Goal: Complete application form

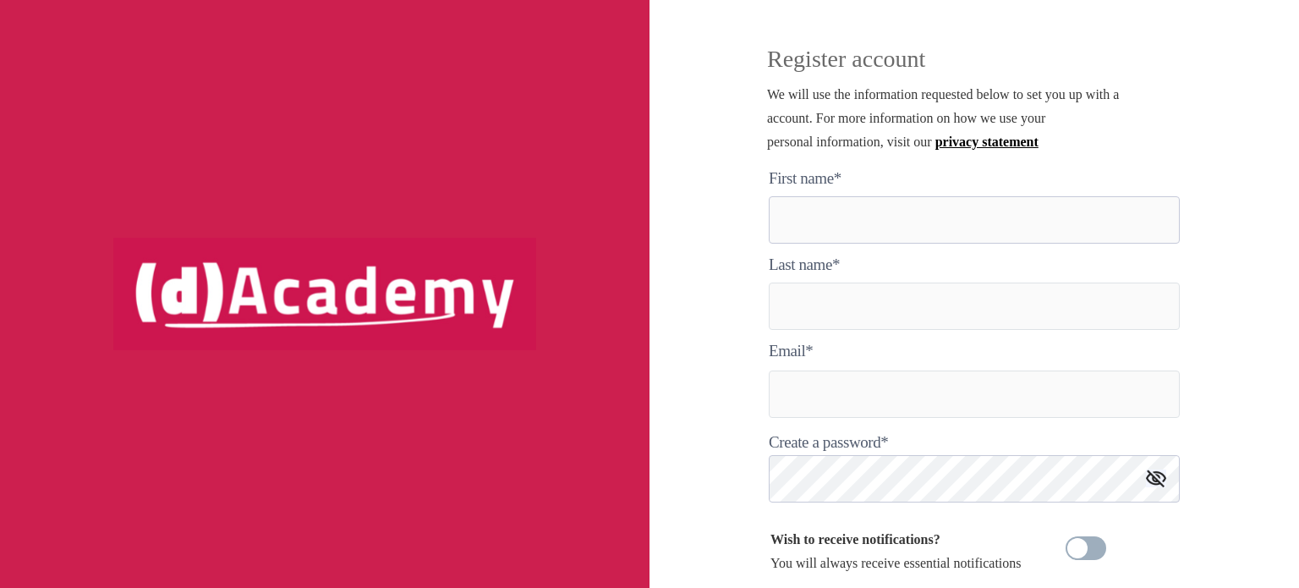
click at [910, 212] on here "text" at bounding box center [973, 219] width 411 height 47
type here "****"
click at [974, 310] on input "text" at bounding box center [973, 305] width 411 height 47
type input "*********"
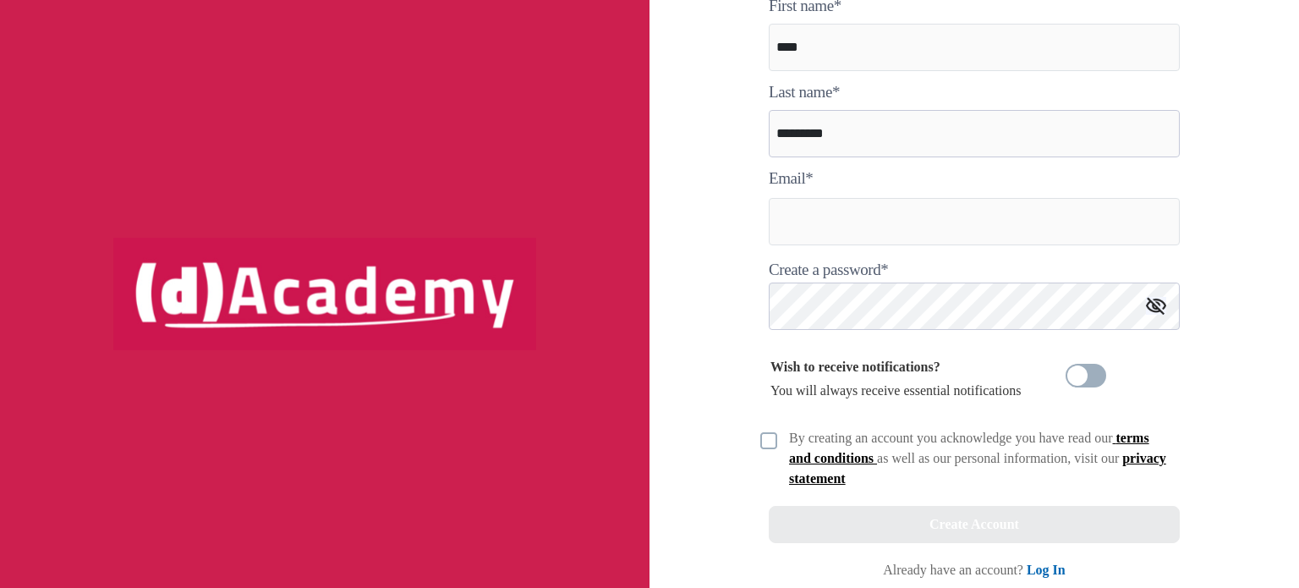
scroll to position [181, 0]
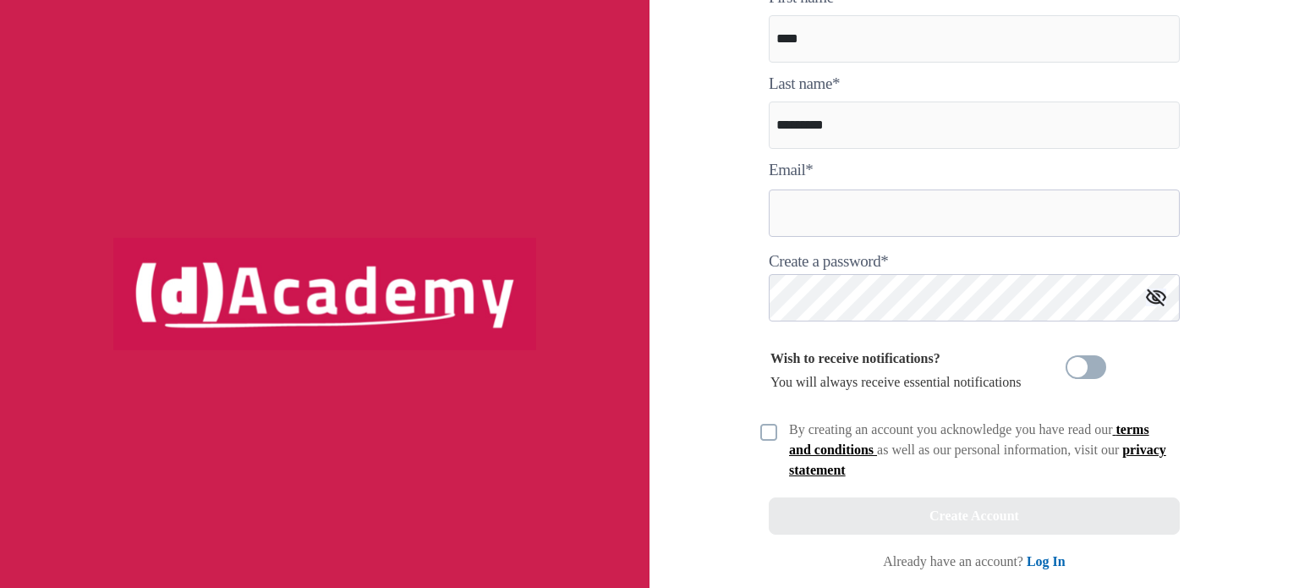
click at [858, 201] on input "text" at bounding box center [973, 212] width 411 height 47
type input "**********"
click at [1156, 300] on img at bounding box center [1156, 297] width 20 height 18
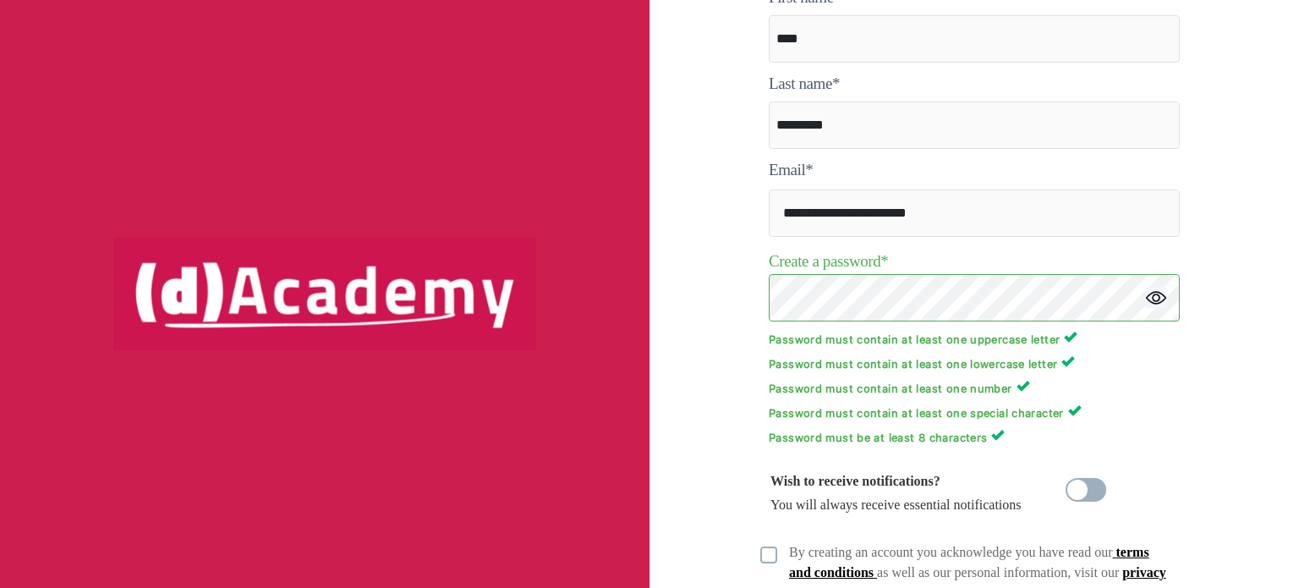
click at [1102, 388] on p "Password must contain at least one number" at bounding box center [973, 387] width 411 height 16
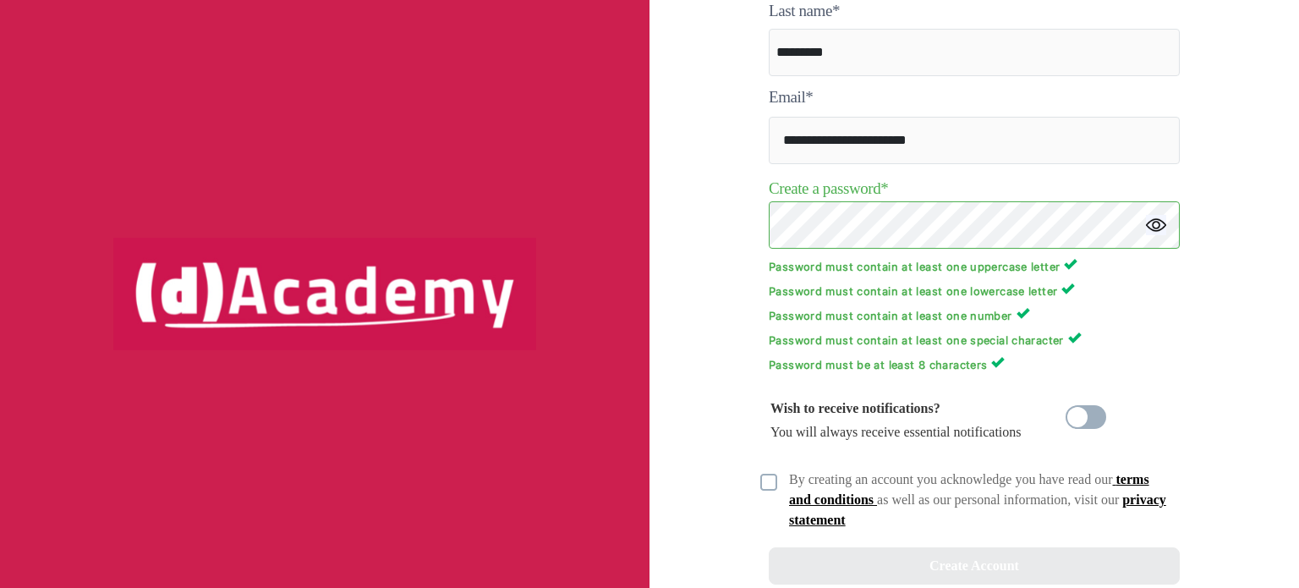
scroll to position [304, 0]
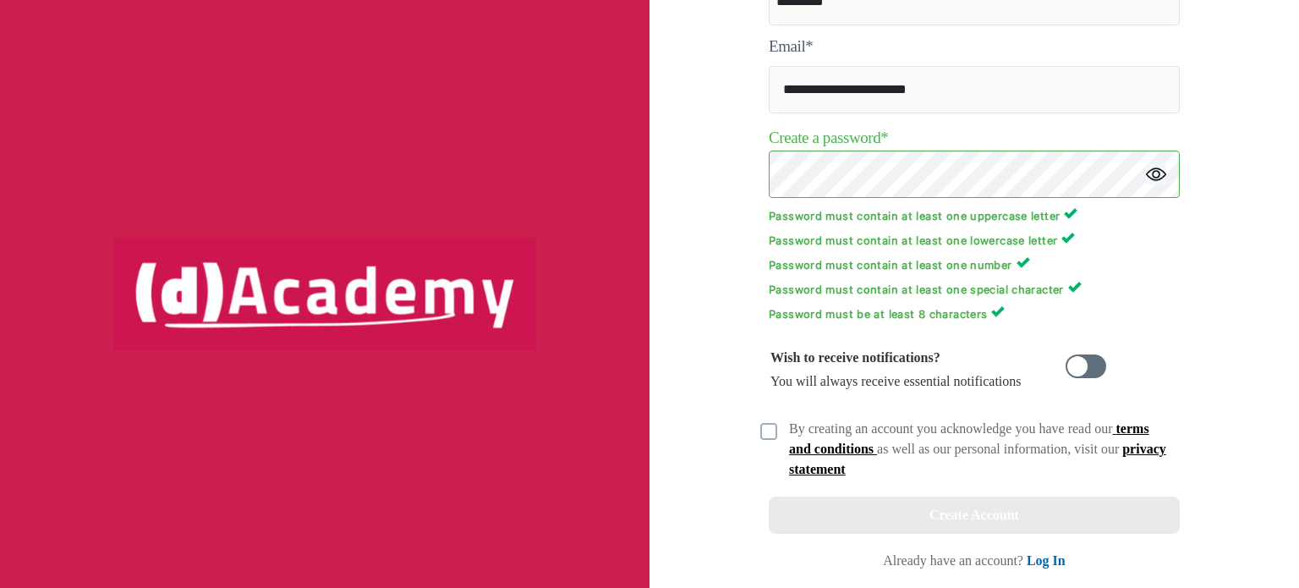
click at [1086, 364] on span at bounding box center [1085, 366] width 41 height 24
click at [769, 425] on img at bounding box center [768, 431] width 17 height 17
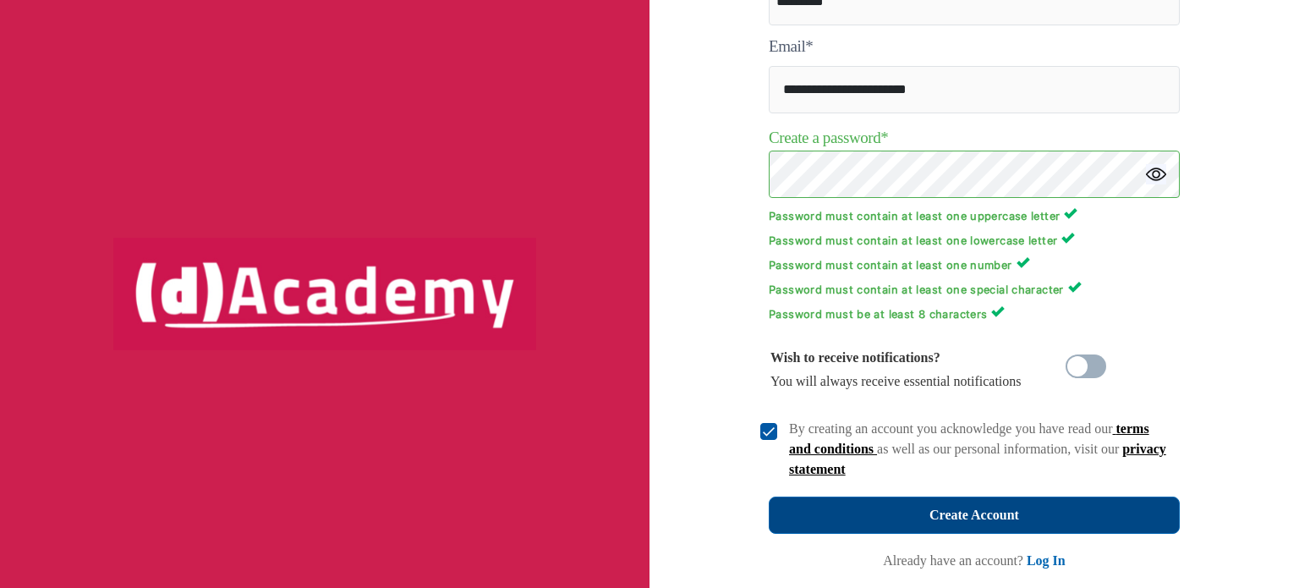
click at [986, 507] on div "Create Account" at bounding box center [974, 515] width 90 height 24
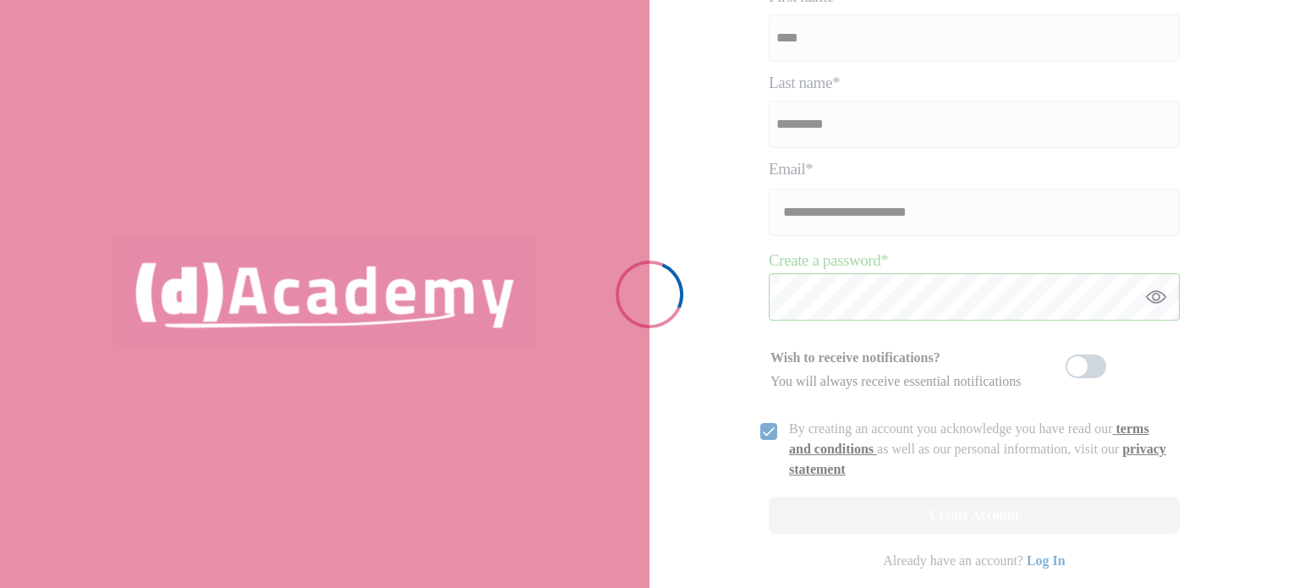
scroll to position [181, 0]
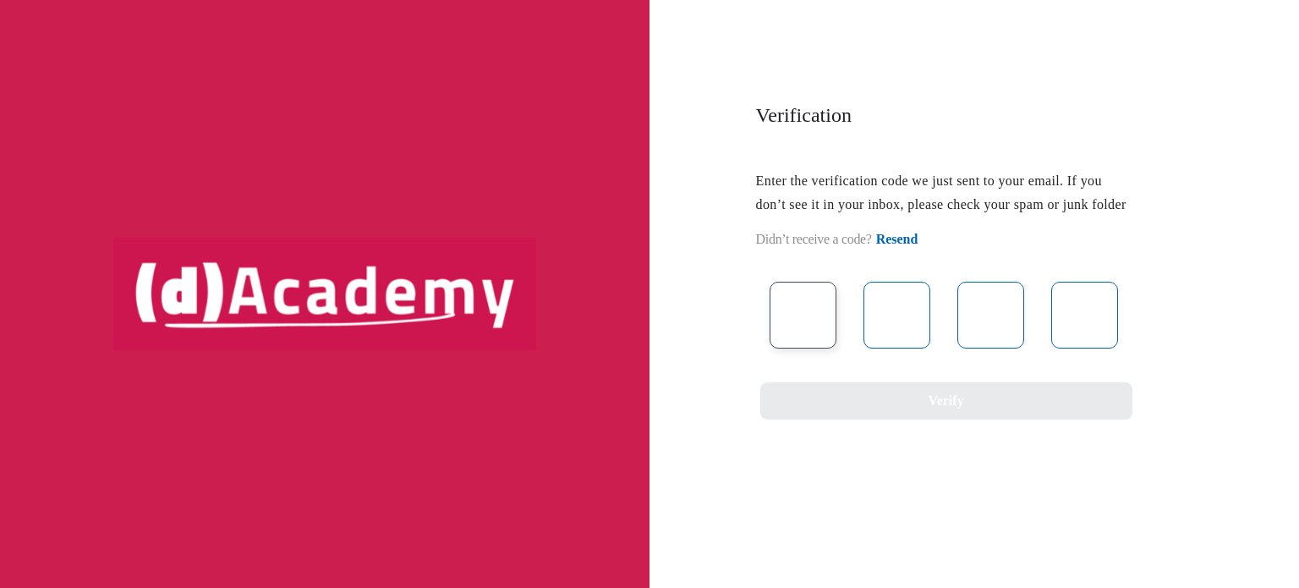
click at [822, 348] on input "text" at bounding box center [802, 315] width 67 height 67
paste input "*"
type input "*"
click at [914, 333] on input "text" at bounding box center [896, 315] width 67 height 67
type input "*"
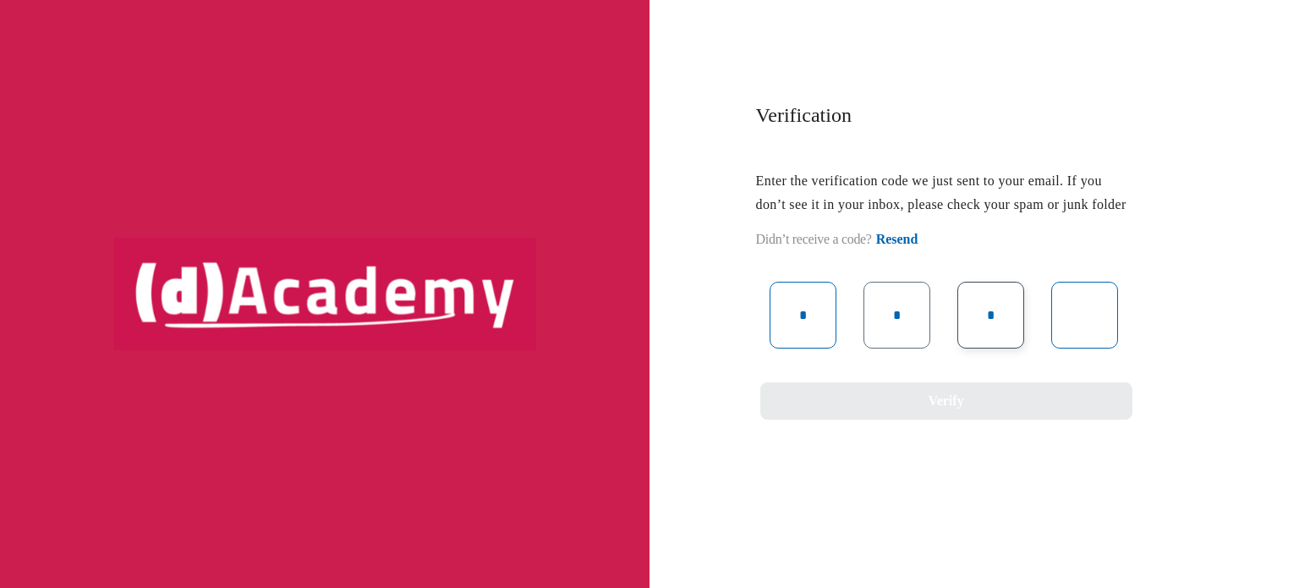
type input "*"
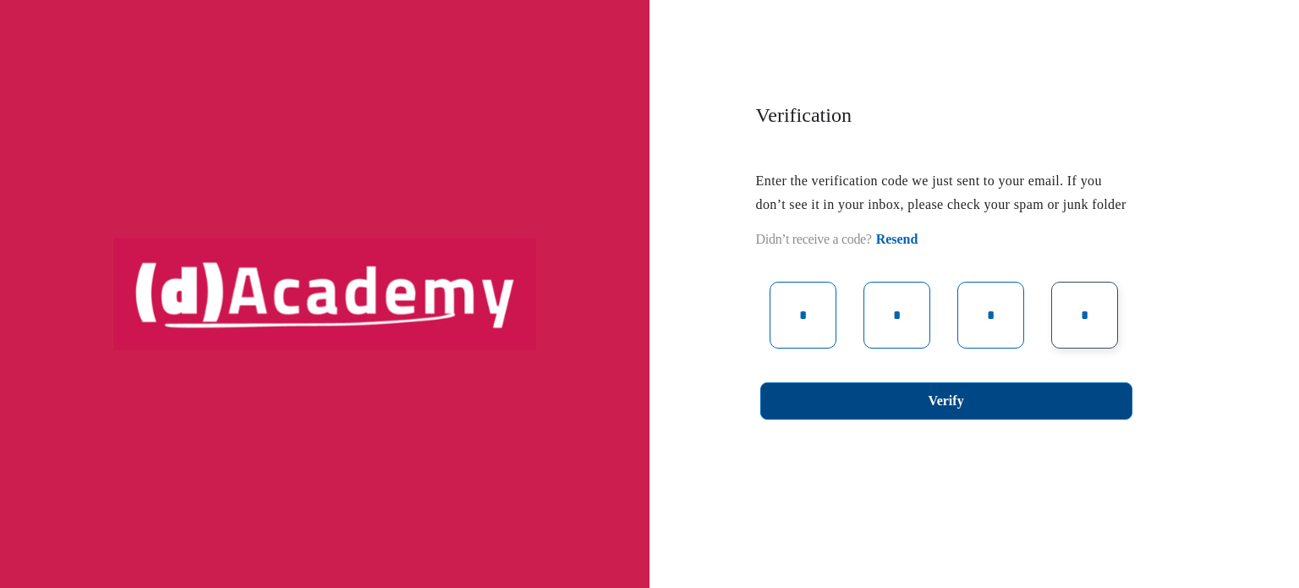
type input "*"
click at [923, 419] on button "Verify" at bounding box center [946, 400] width 372 height 37
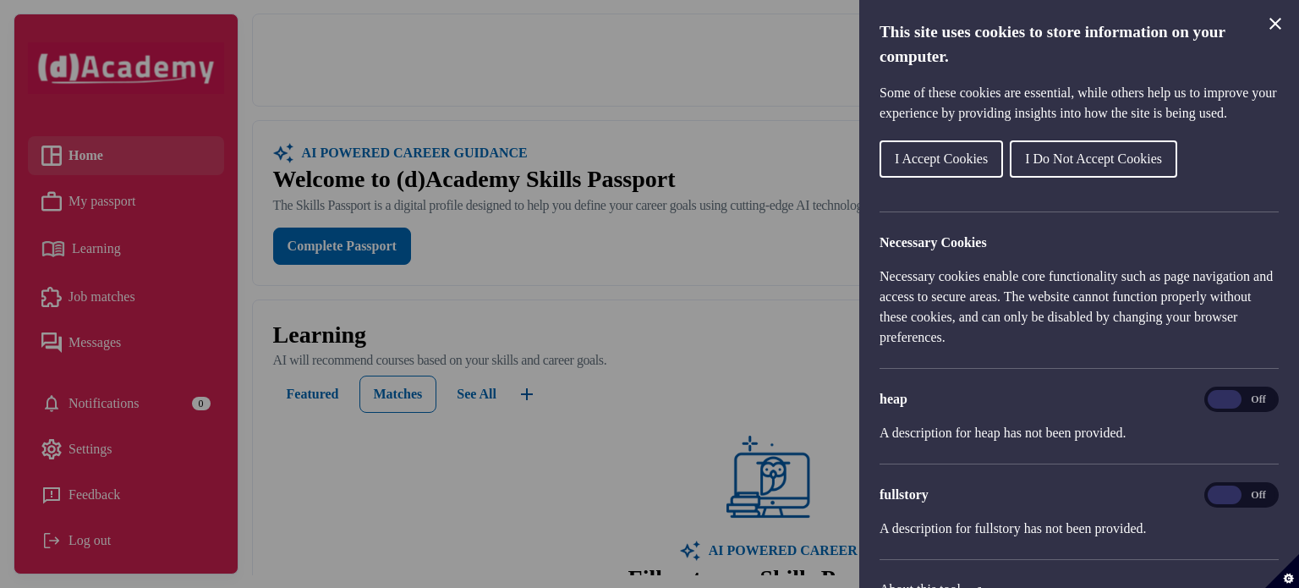
click at [1279, 28] on icon "Close Cookie Control" at bounding box center [1275, 24] width 12 height 12
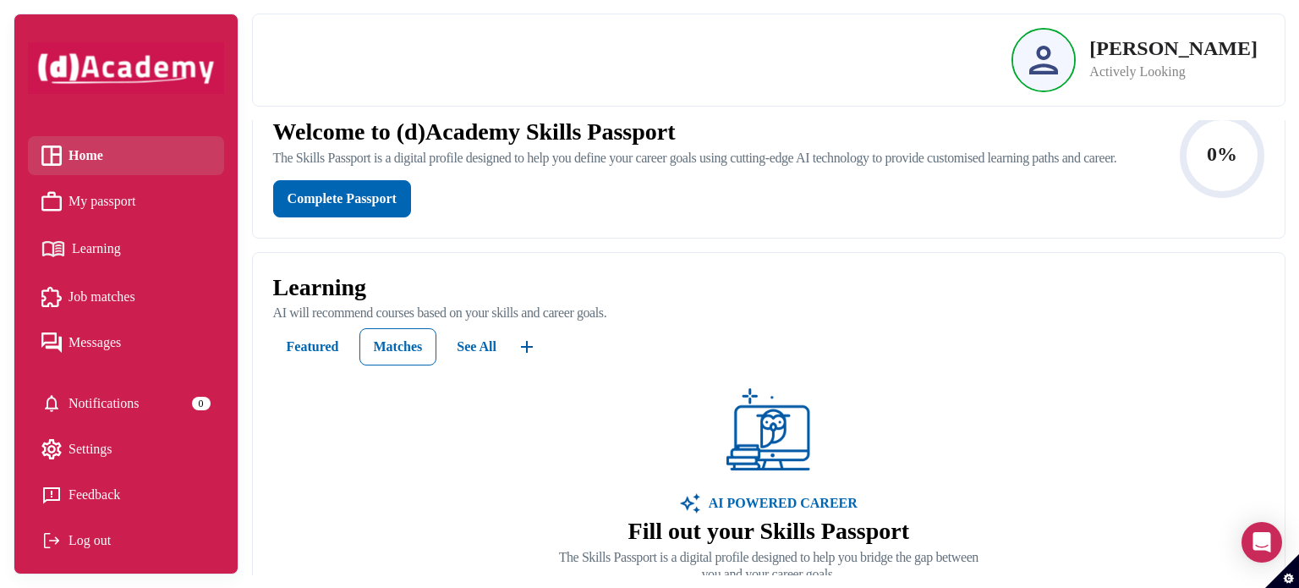
scroll to position [85, 0]
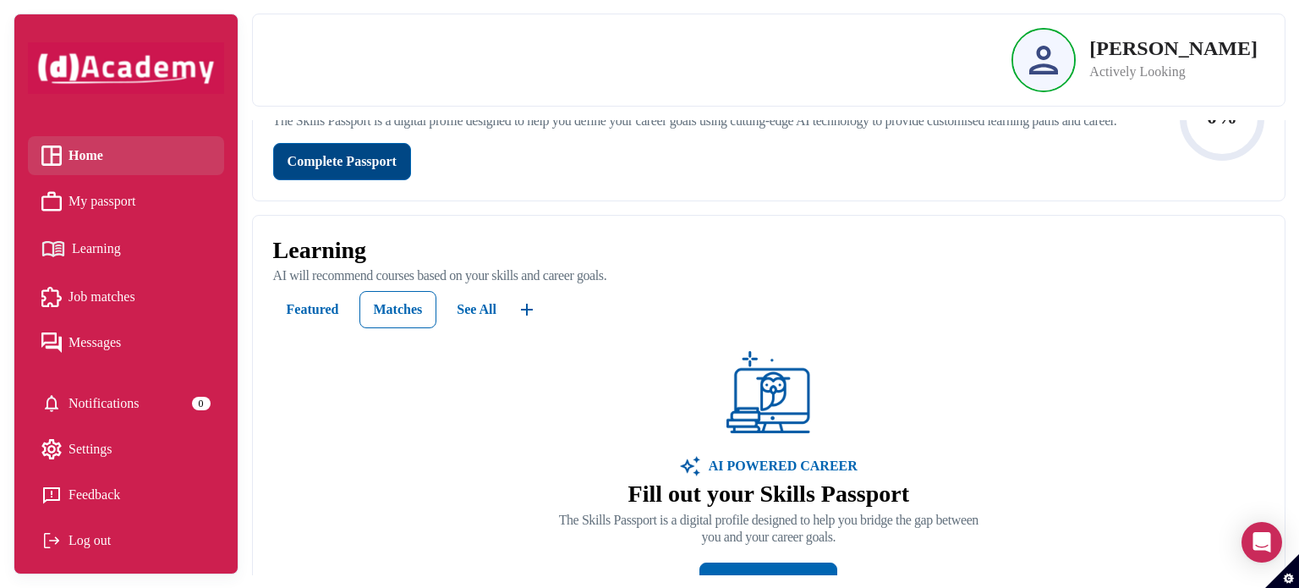
click at [386, 180] on button "Complete Passport" at bounding box center [342, 161] width 138 height 37
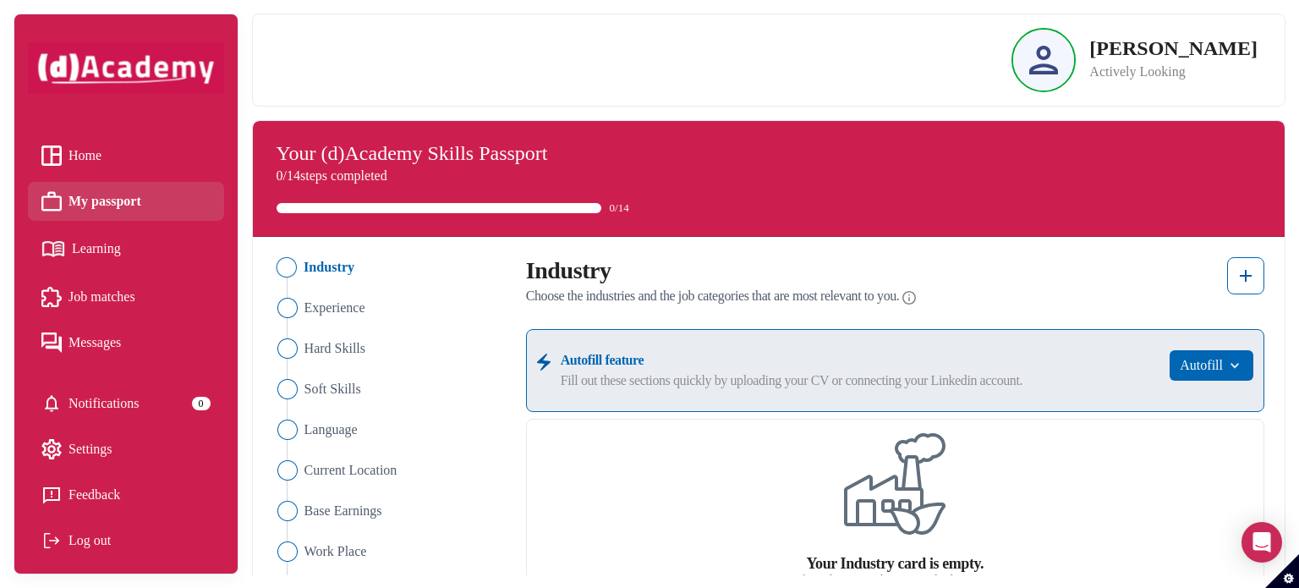
click at [291, 266] on img "Close" at bounding box center [286, 267] width 20 height 20
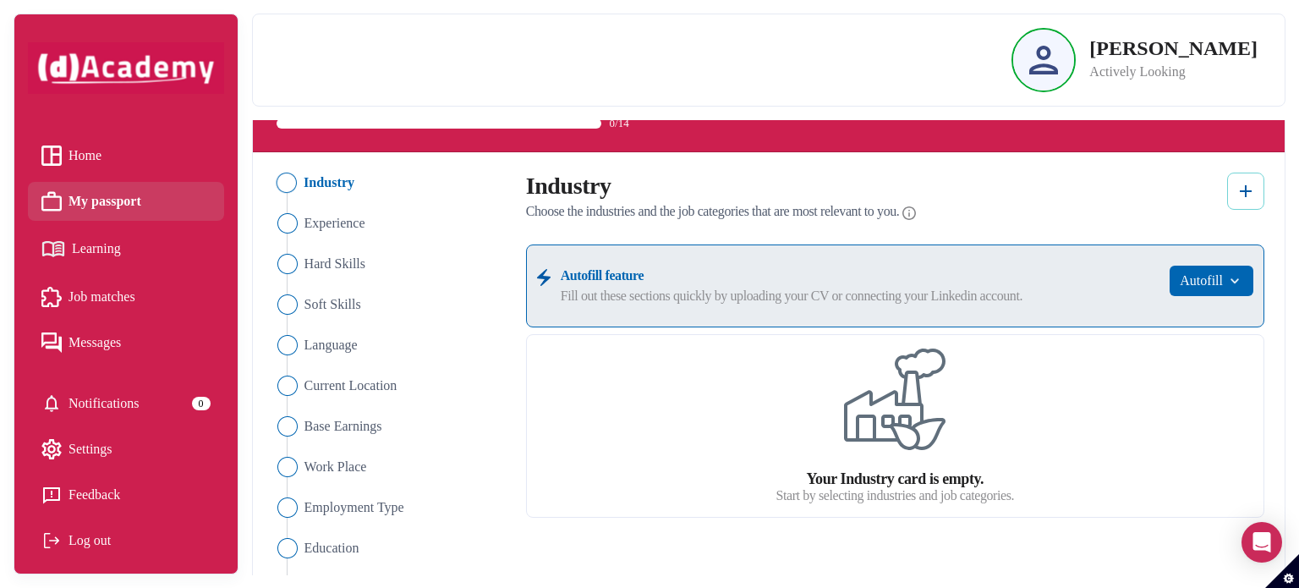
click at [1258, 194] on button at bounding box center [1245, 190] width 37 height 37
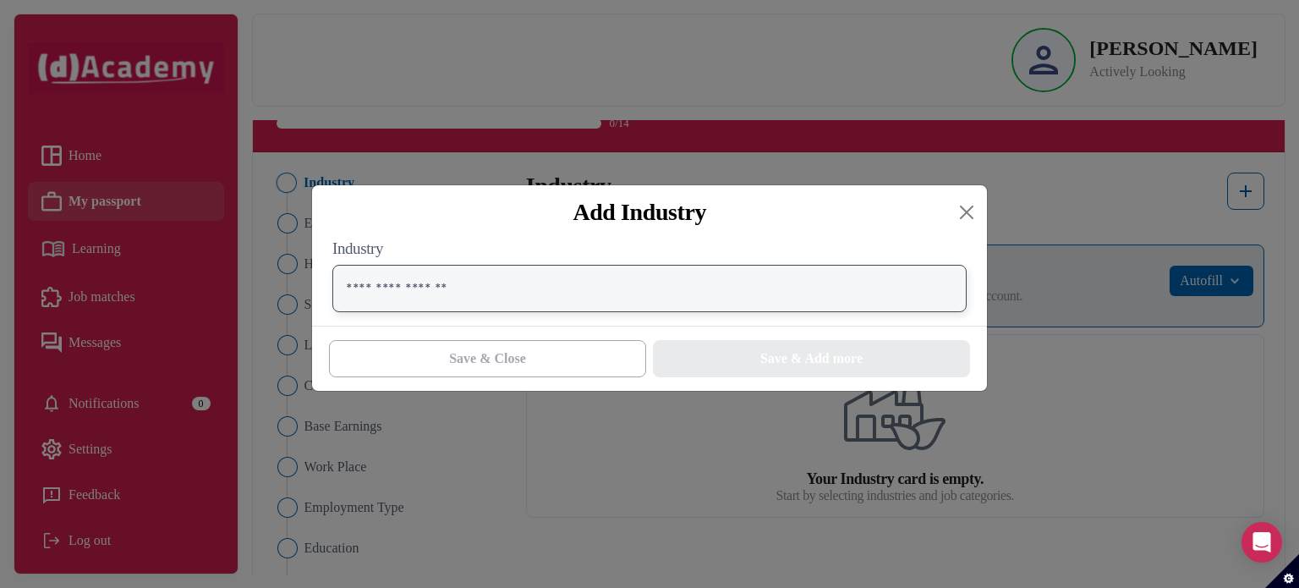
click at [548, 300] on input "text" at bounding box center [649, 288] width 634 height 47
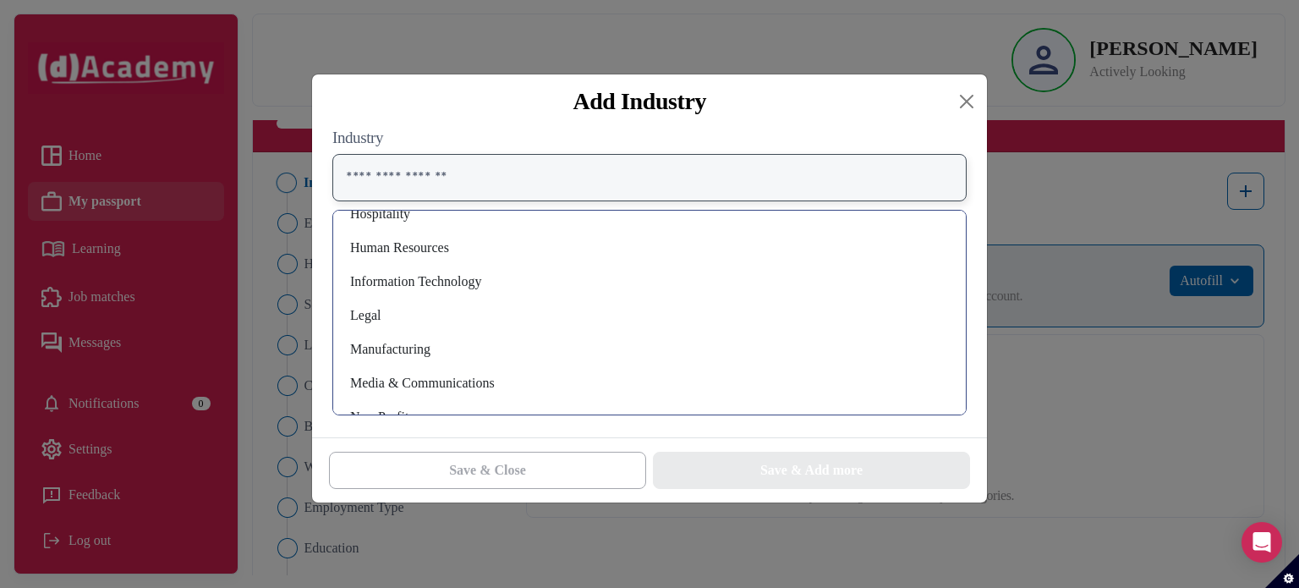
scroll to position [930, 0]
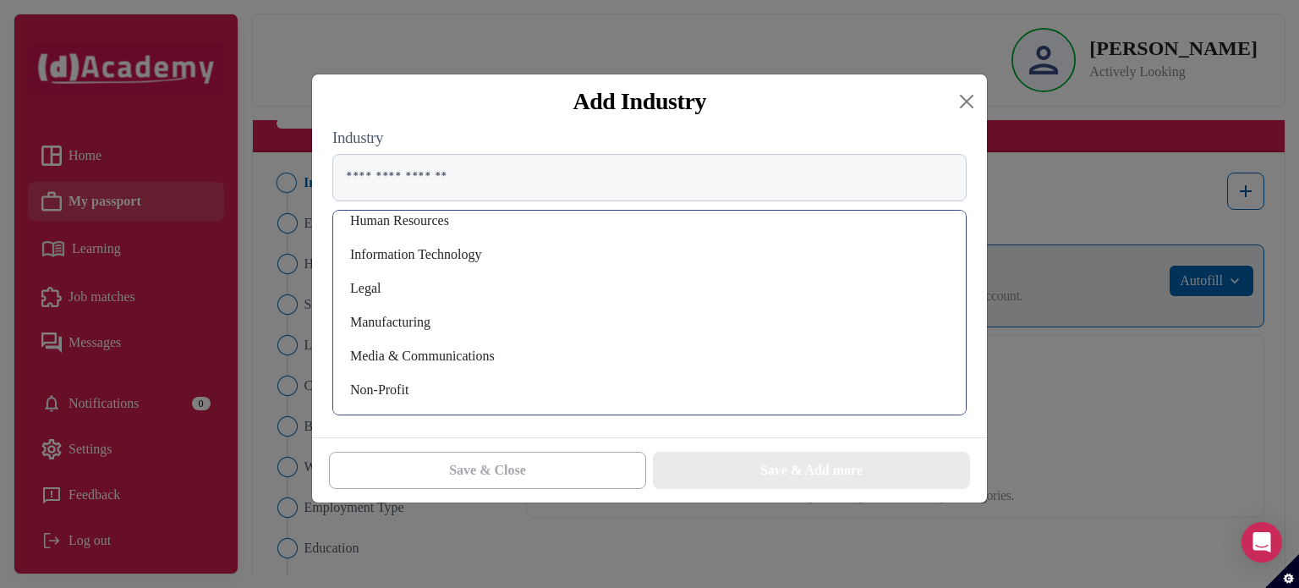
click at [451, 260] on div "Information Technology" at bounding box center [649, 254] width 605 height 27
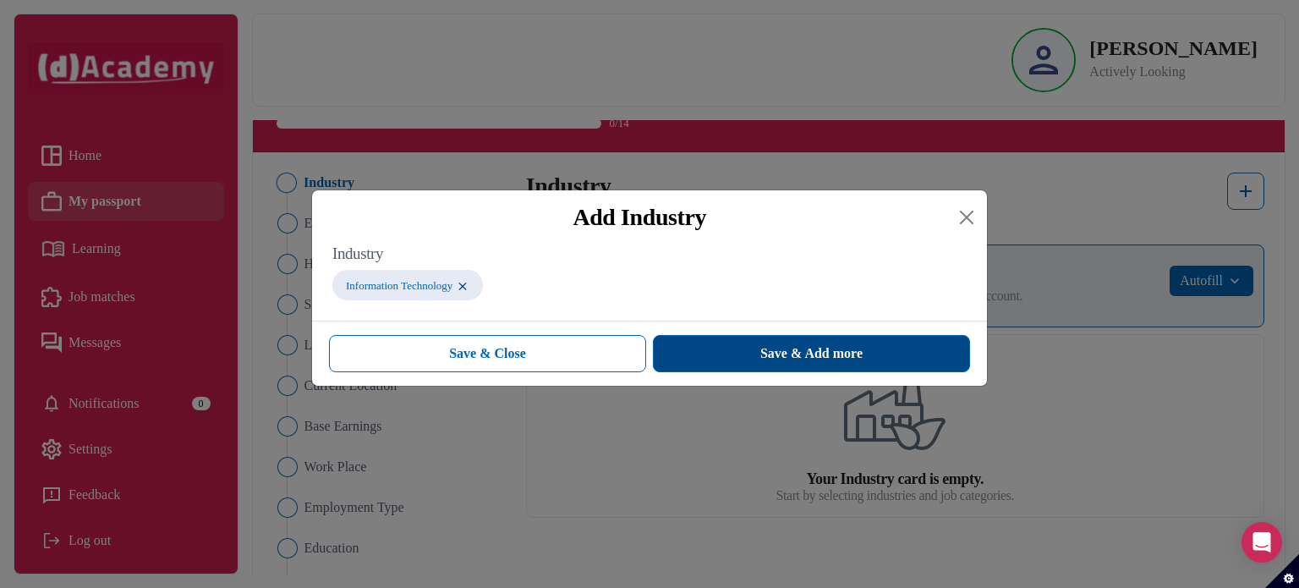
click at [703, 344] on button "Save & Add more" at bounding box center [811, 353] width 317 height 37
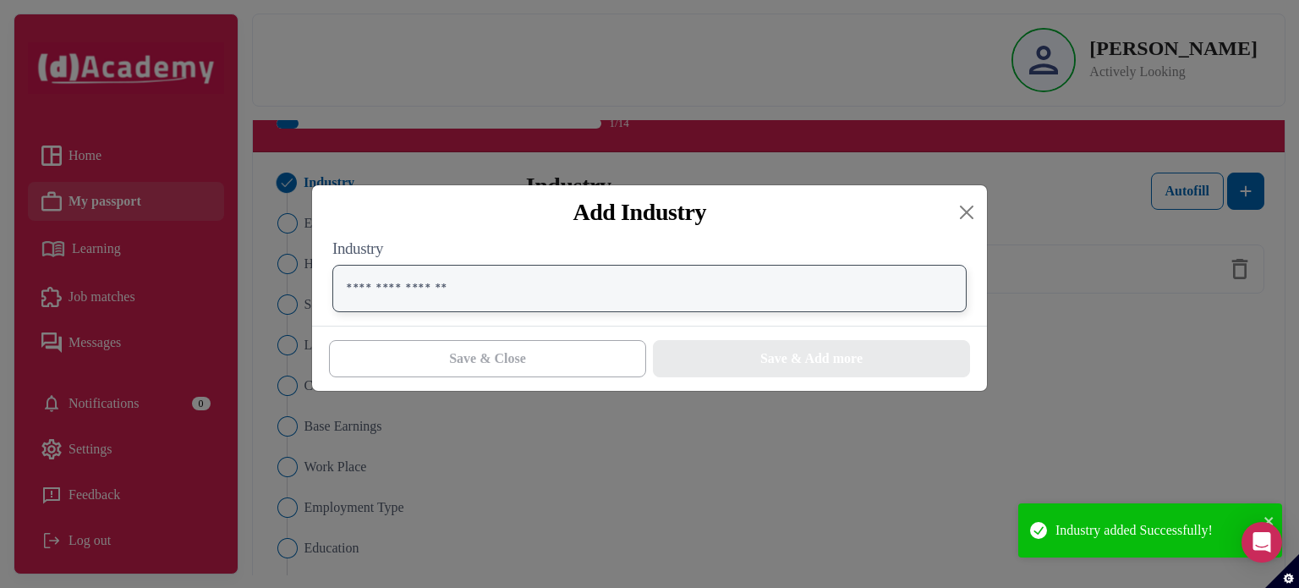
click at [523, 280] on input "text" at bounding box center [649, 288] width 634 height 47
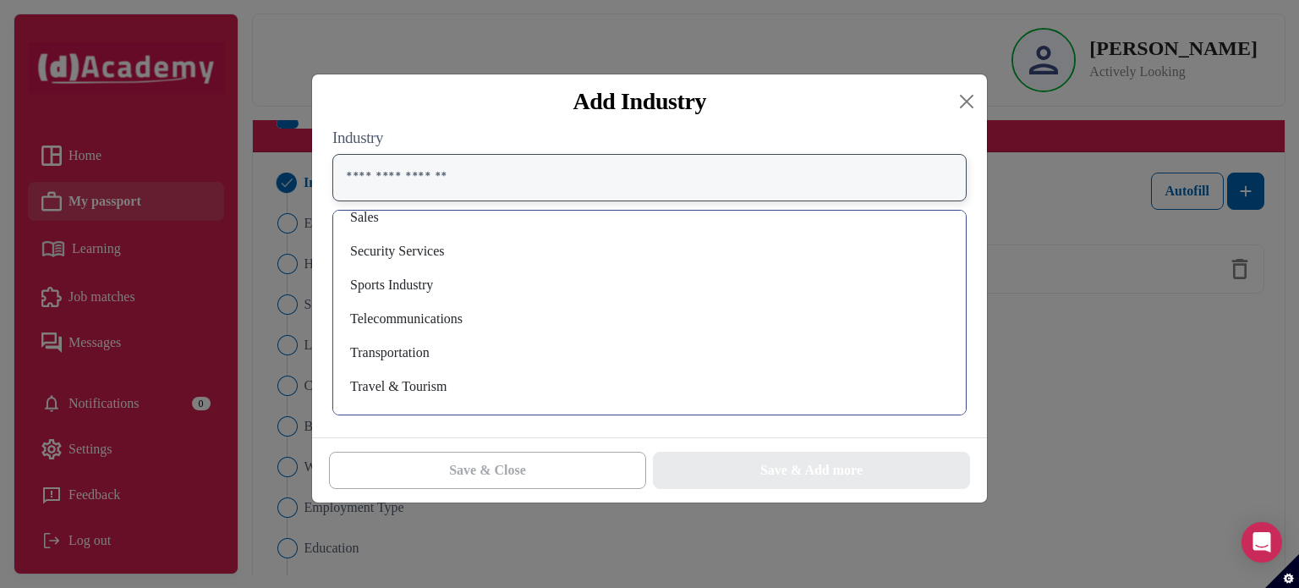
scroll to position [1337, 0]
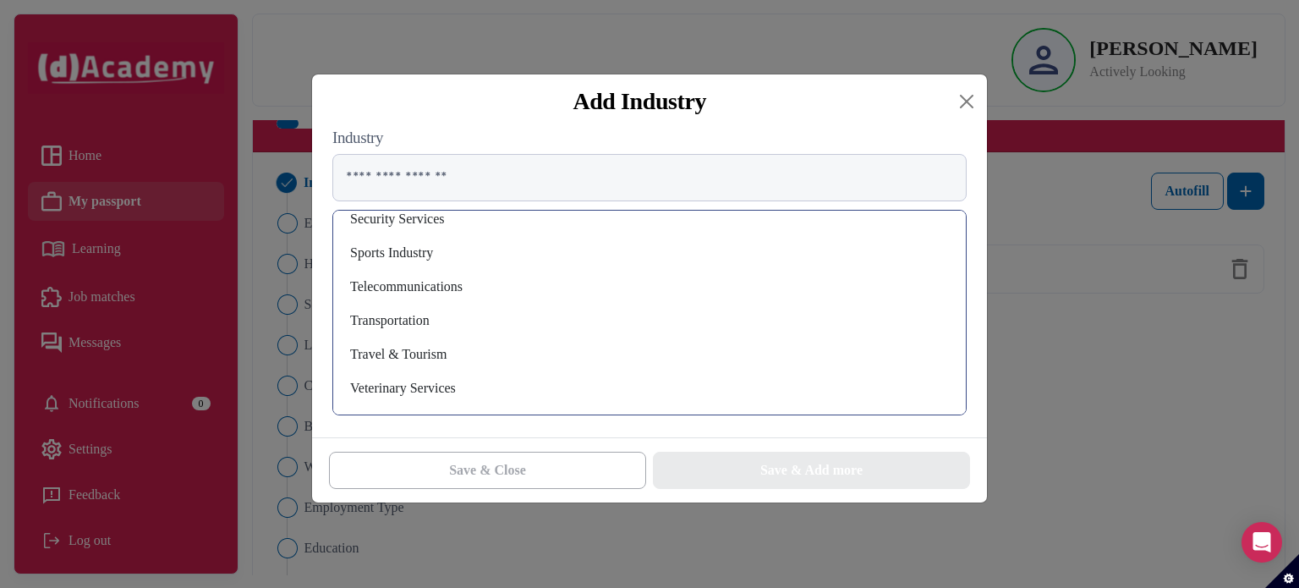
click at [419, 217] on div "Security Services" at bounding box center [649, 218] width 605 height 27
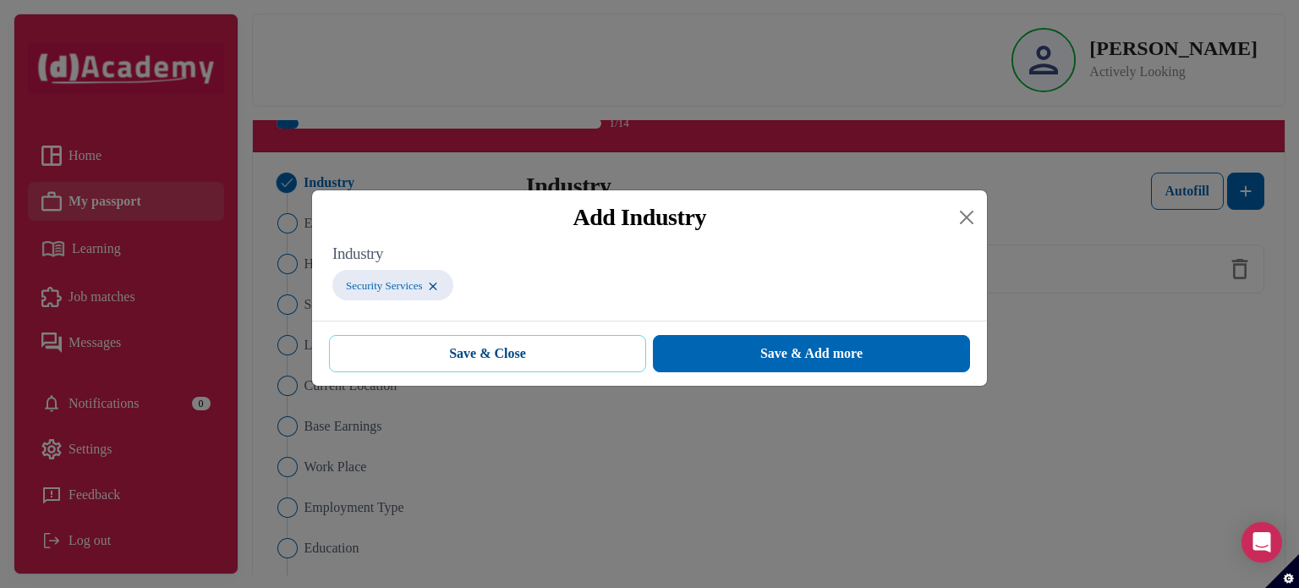
click at [588, 354] on button "Save & Close" at bounding box center [487, 353] width 317 height 37
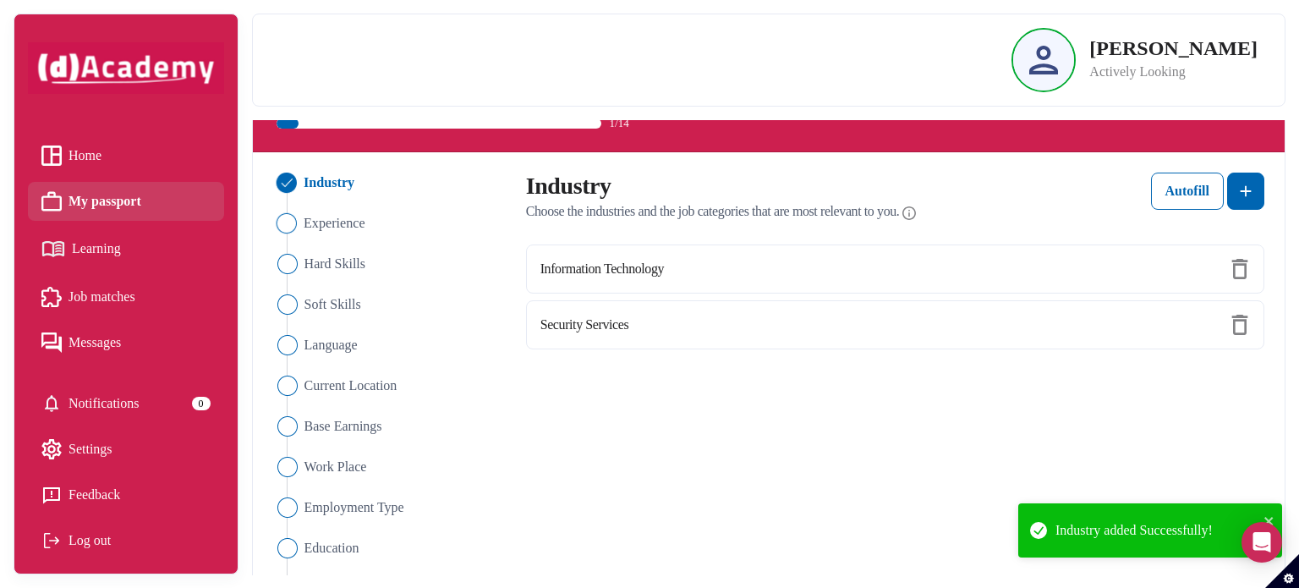
click at [281, 224] on img "Close" at bounding box center [286, 223] width 20 height 20
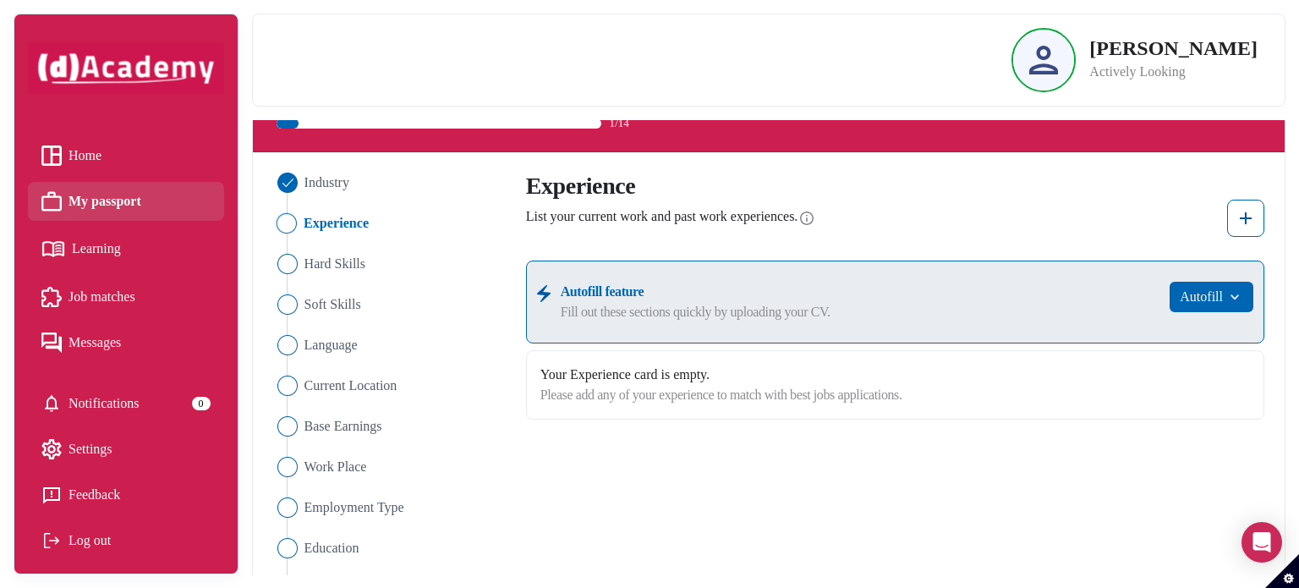
click at [888, 388] on div "Please add any of your experience to match with best jobs applications." at bounding box center [894, 395] width 709 height 20
click at [1246, 209] on img at bounding box center [1245, 218] width 20 height 20
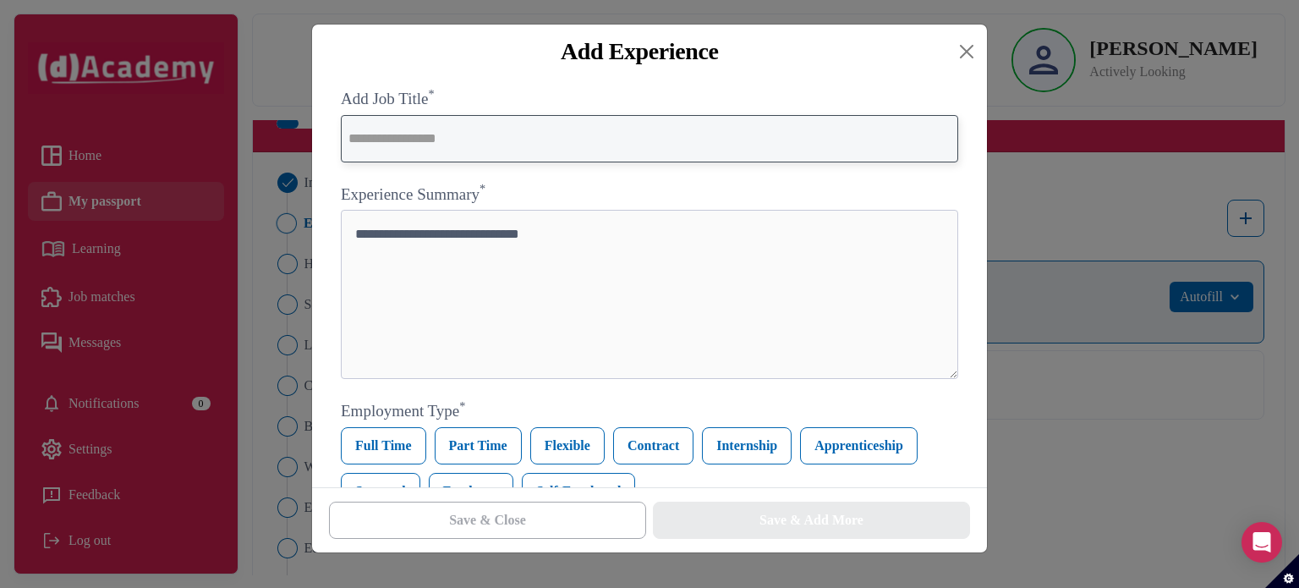
click at [433, 146] on input "text" at bounding box center [649, 138] width 617 height 47
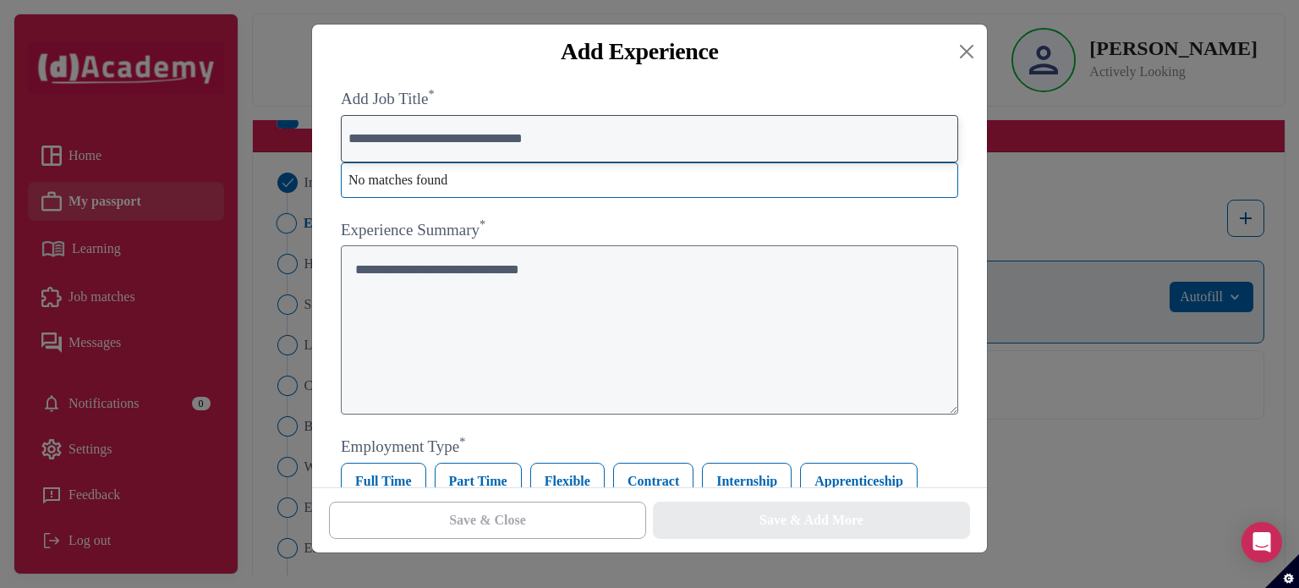
type input "**********"
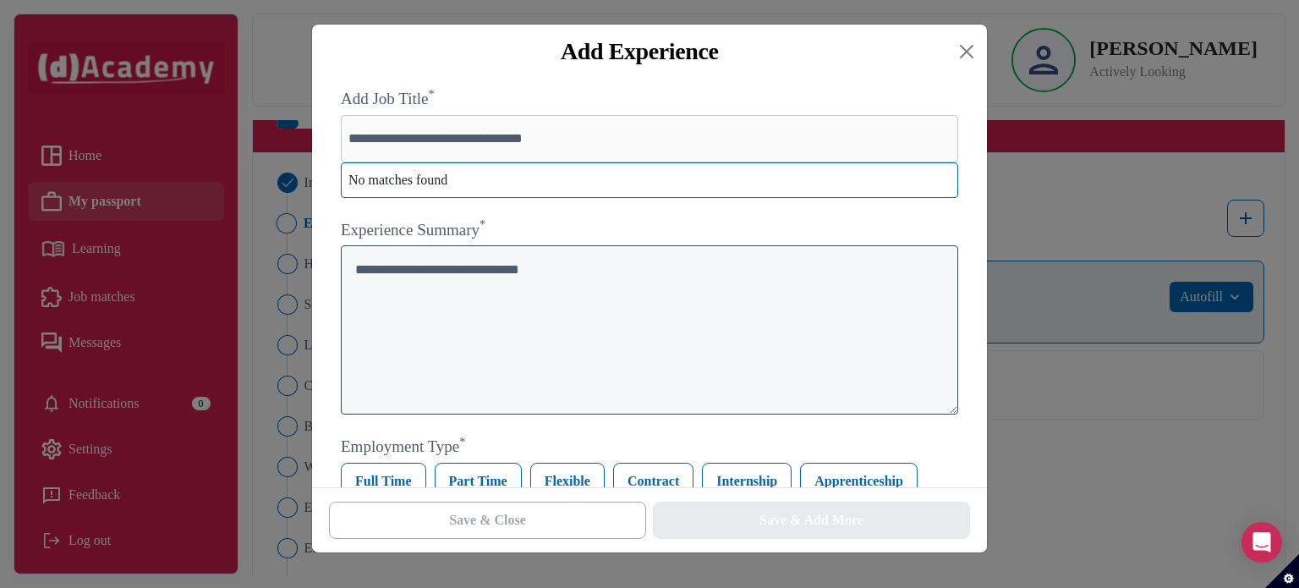
click at [459, 323] on textarea at bounding box center [649, 329] width 617 height 169
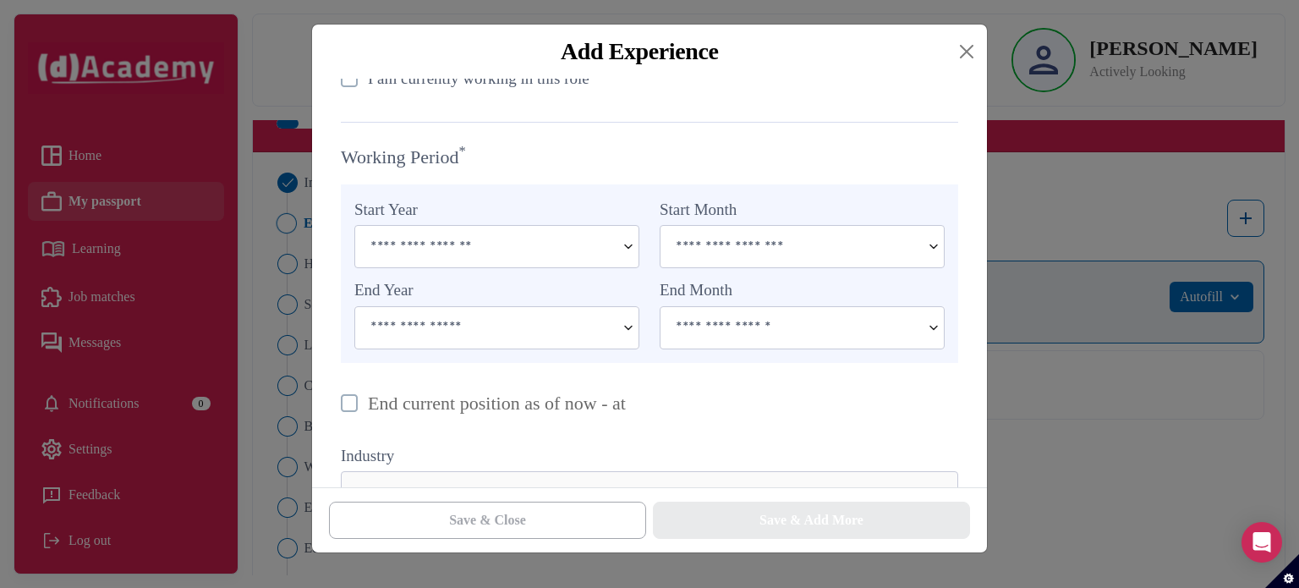
scroll to position [796, 0]
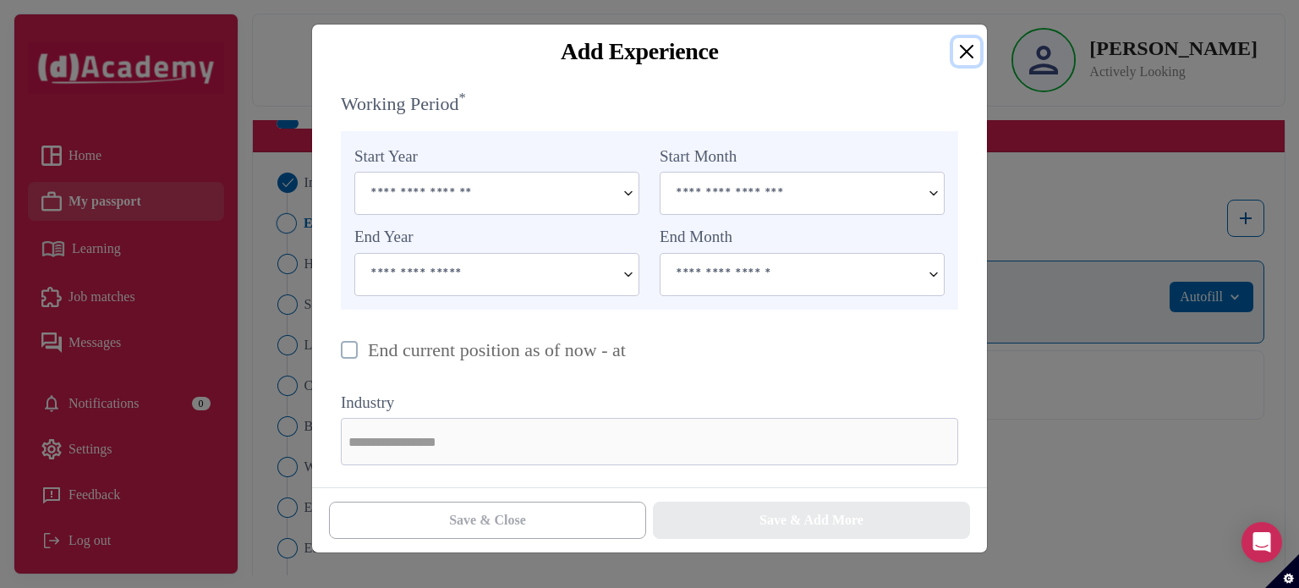
click at [972, 46] on button "Close" at bounding box center [966, 51] width 27 height 27
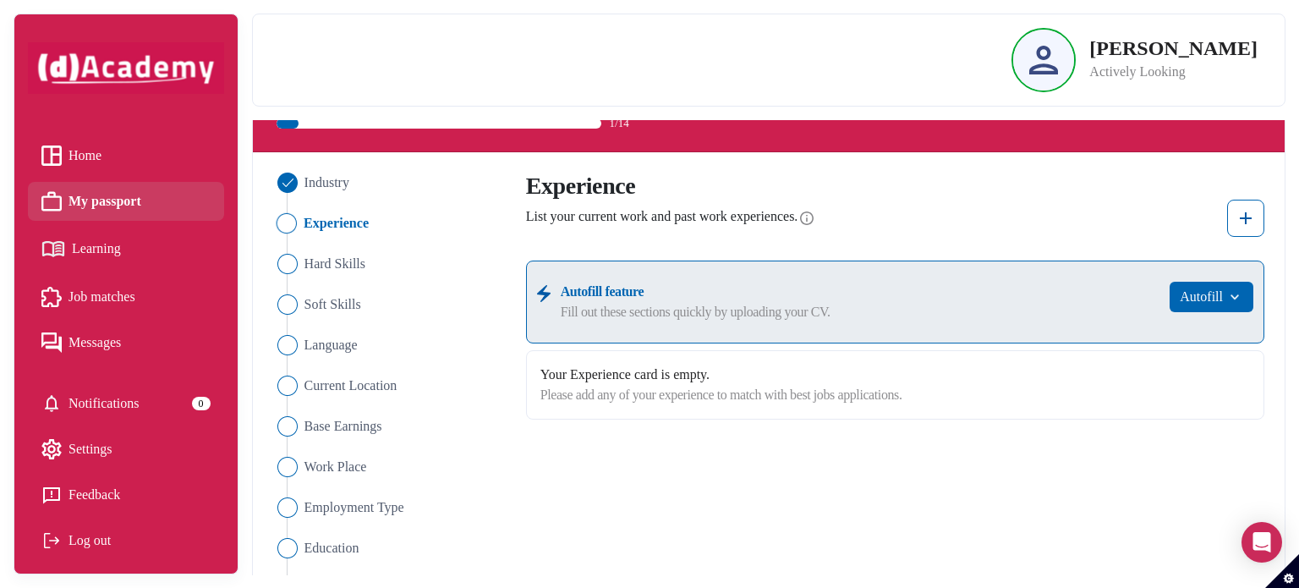
click at [95, 200] on span "My passport" at bounding box center [104, 201] width 73 height 25
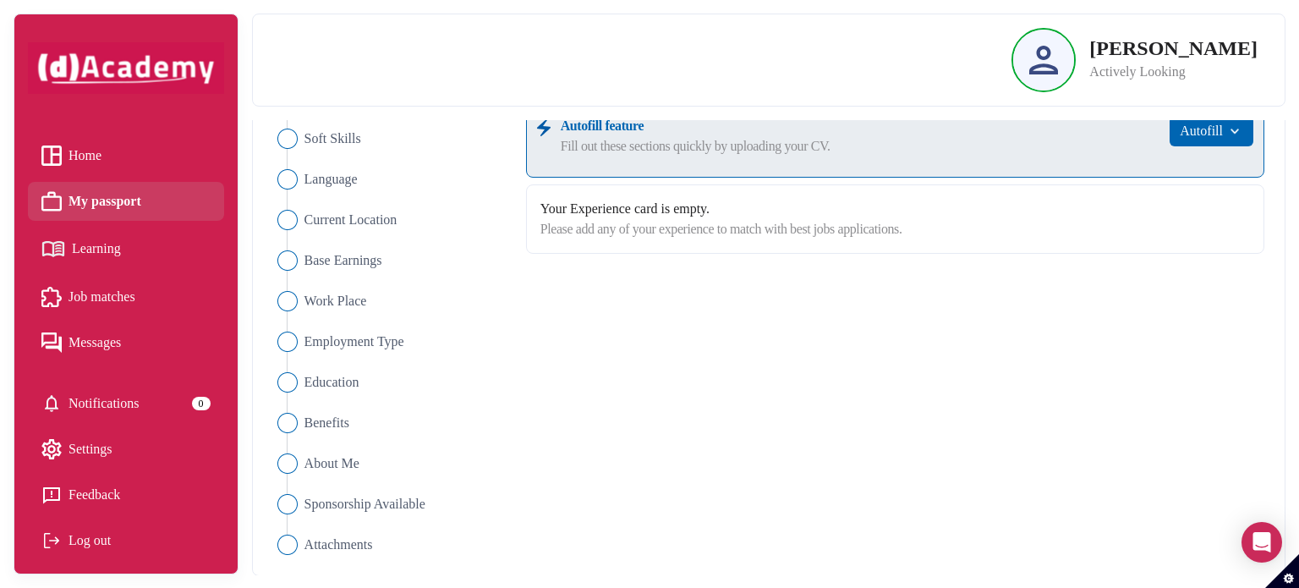
scroll to position [0, 0]
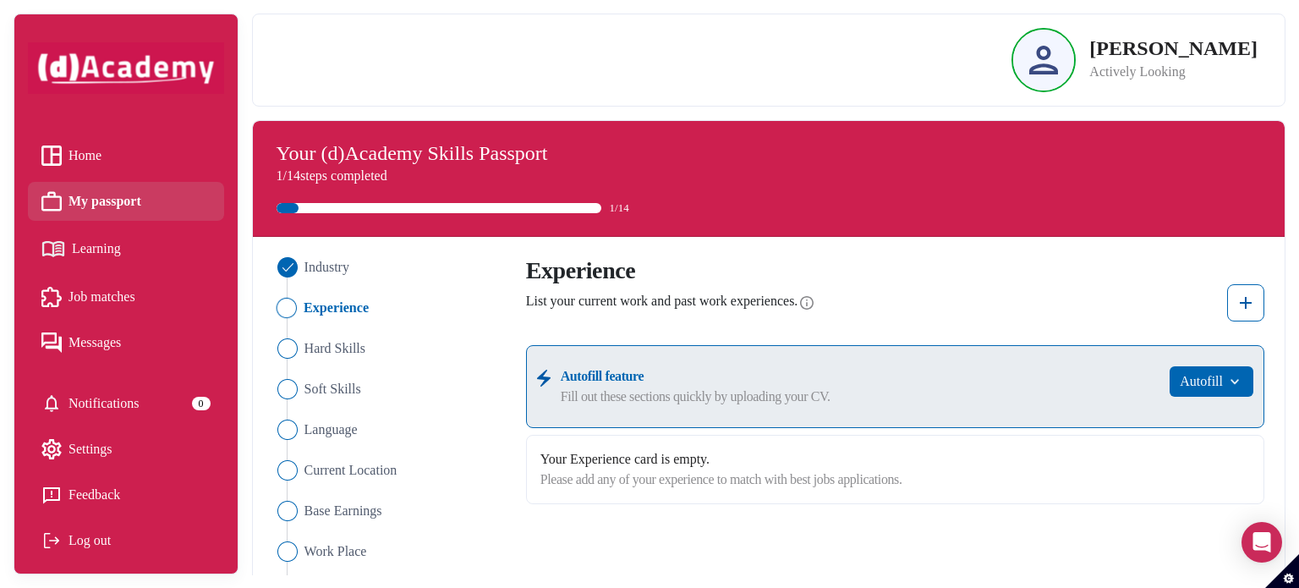
click at [162, 59] on img at bounding box center [126, 68] width 196 height 52
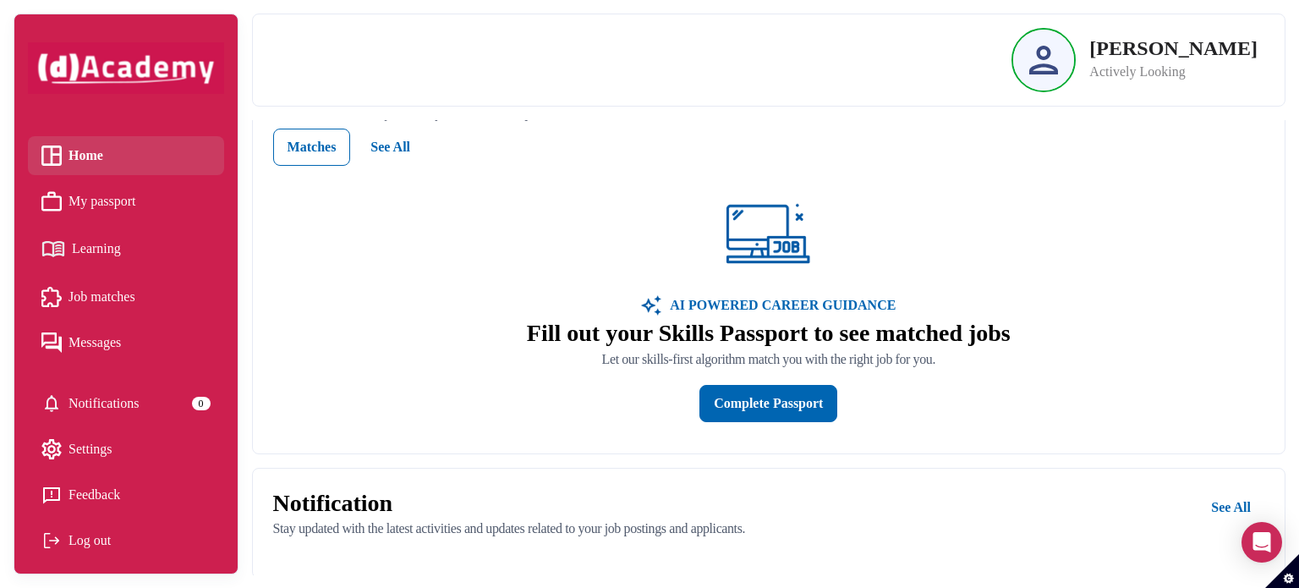
scroll to position [685, 0]
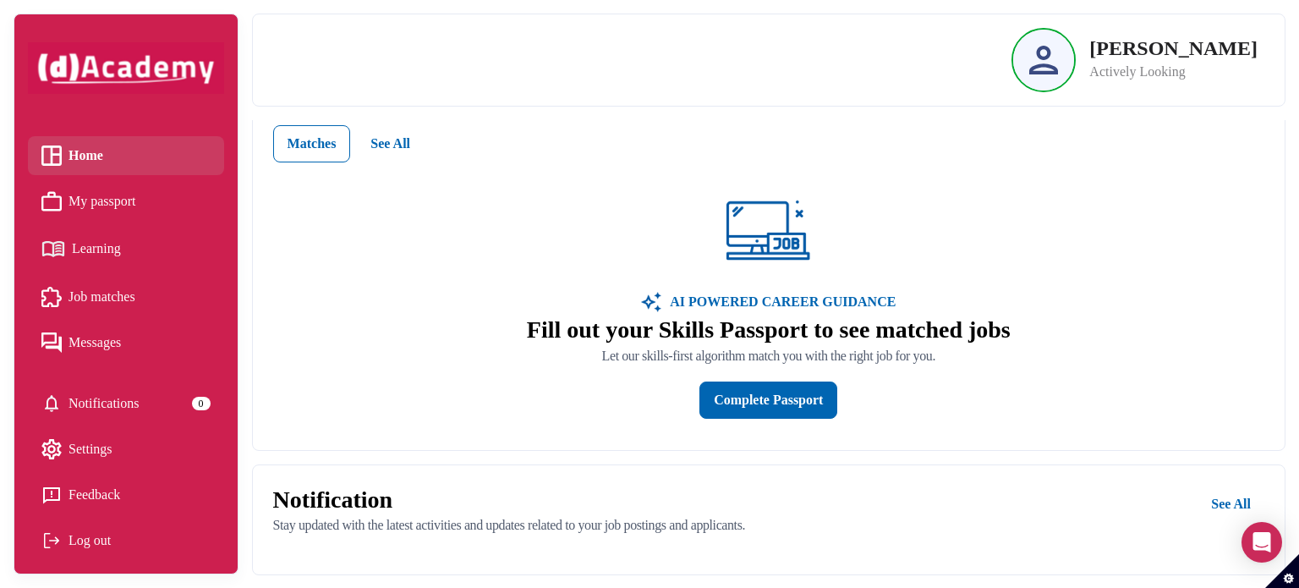
click at [92, 255] on span "Learning" at bounding box center [96, 248] width 49 height 25
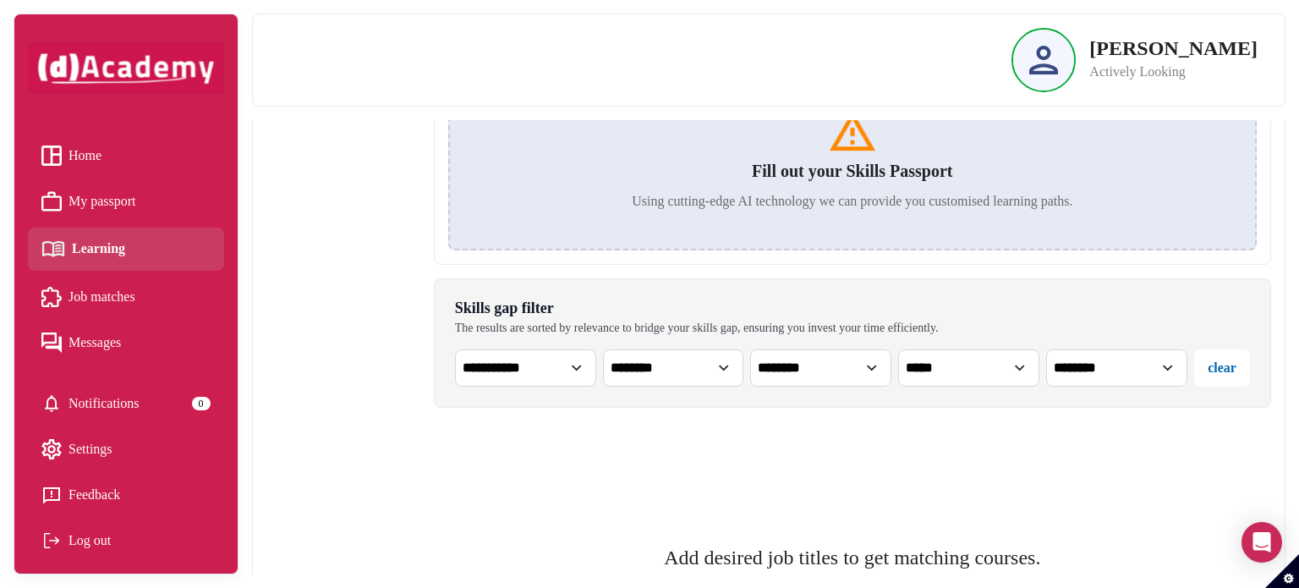
scroll to position [423, 0]
